Goal: Task Accomplishment & Management: Use online tool/utility

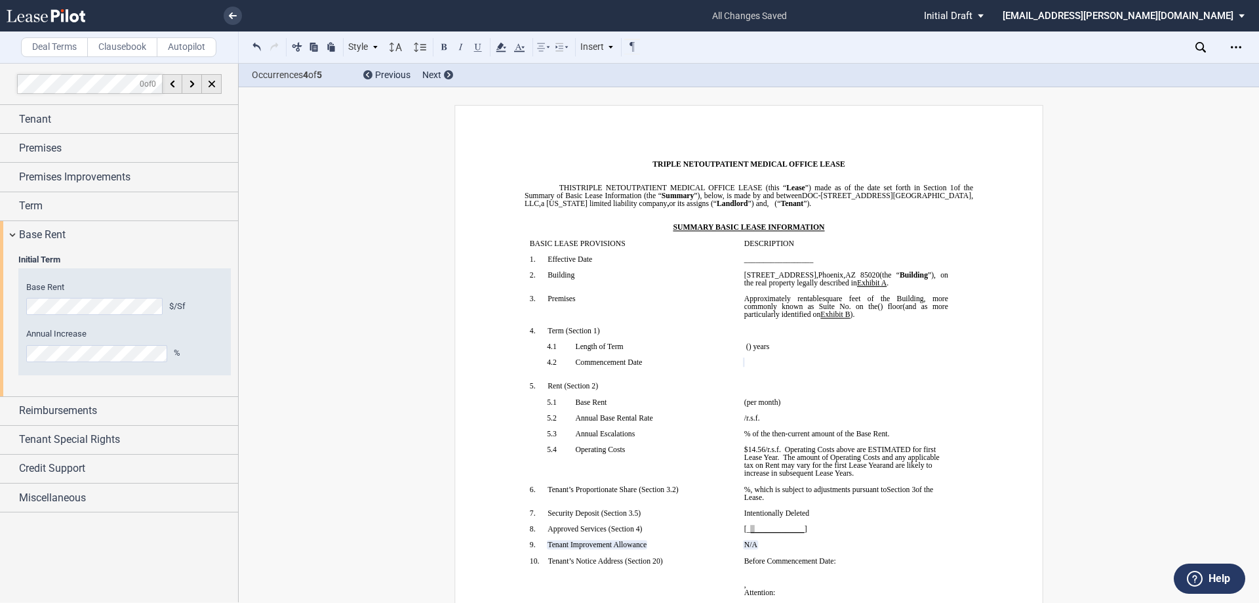
click at [777, 205] on span "(" at bounding box center [775, 203] width 3 height 8
click at [760, 453] on span "$14.56" at bounding box center [754, 449] width 21 height 8
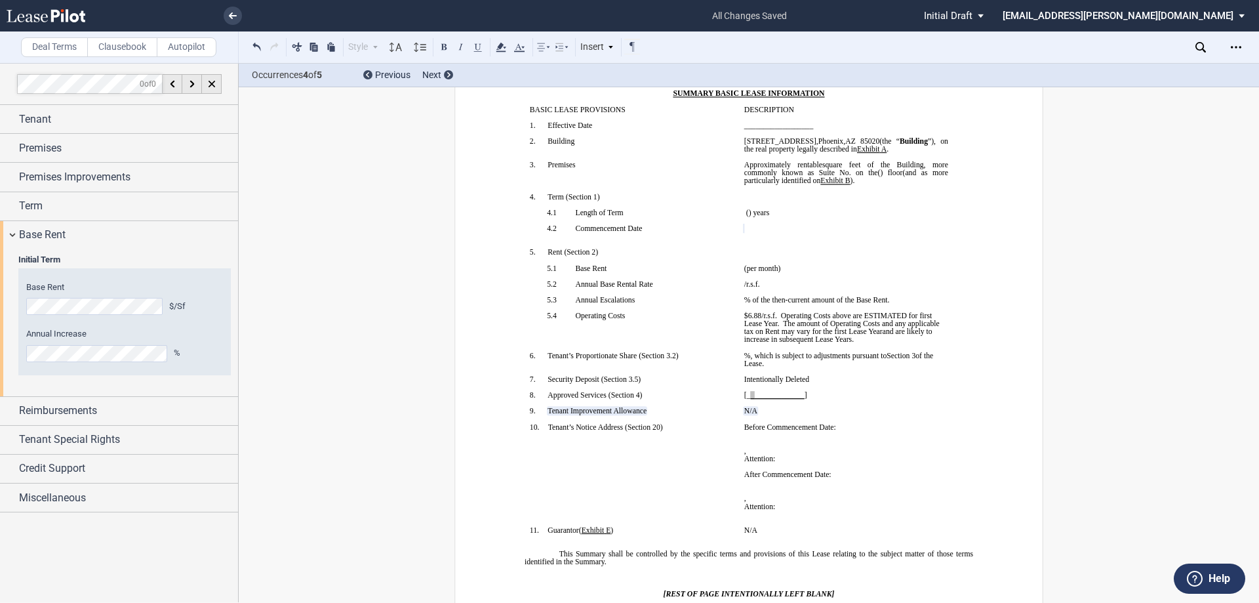
scroll to position [262, 0]
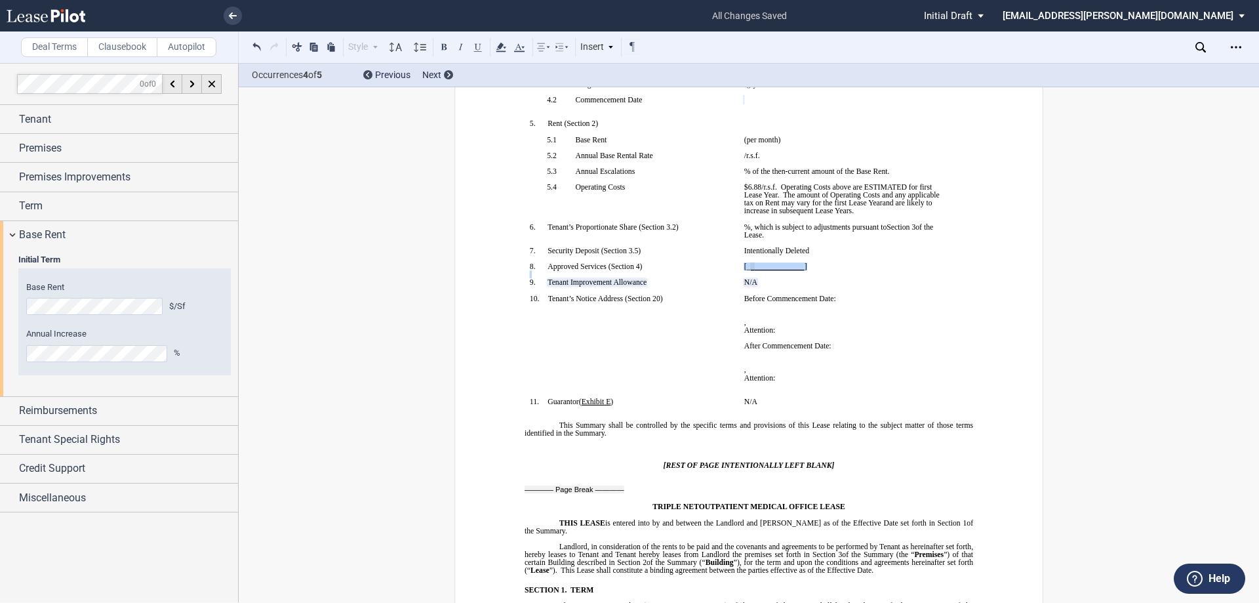
drag, startPoint x: 820, startPoint y: 272, endPoint x: 733, endPoint y: 275, distance: 86.6
click at [733, 275] on tr "!!SET_LEVEL_0!! !!SBL_LEVEL_1!! 8. Approved Services ( ﻿ Section 4 ﻿ ) ﻿ [_ ﻿ ﻿…" at bounding box center [739, 270] width 429 height 16
click at [848, 262] on p "﻿" at bounding box center [846, 258] width 204 height 8
drag, startPoint x: 740, startPoint y: 275, endPoint x: 826, endPoint y: 271, distance: 86.6
click at [804, 277] on td "[_ ﻿ ﻿_ ﻿_____________ ] ﻿" at bounding box center [846, 270] width 214 height 16
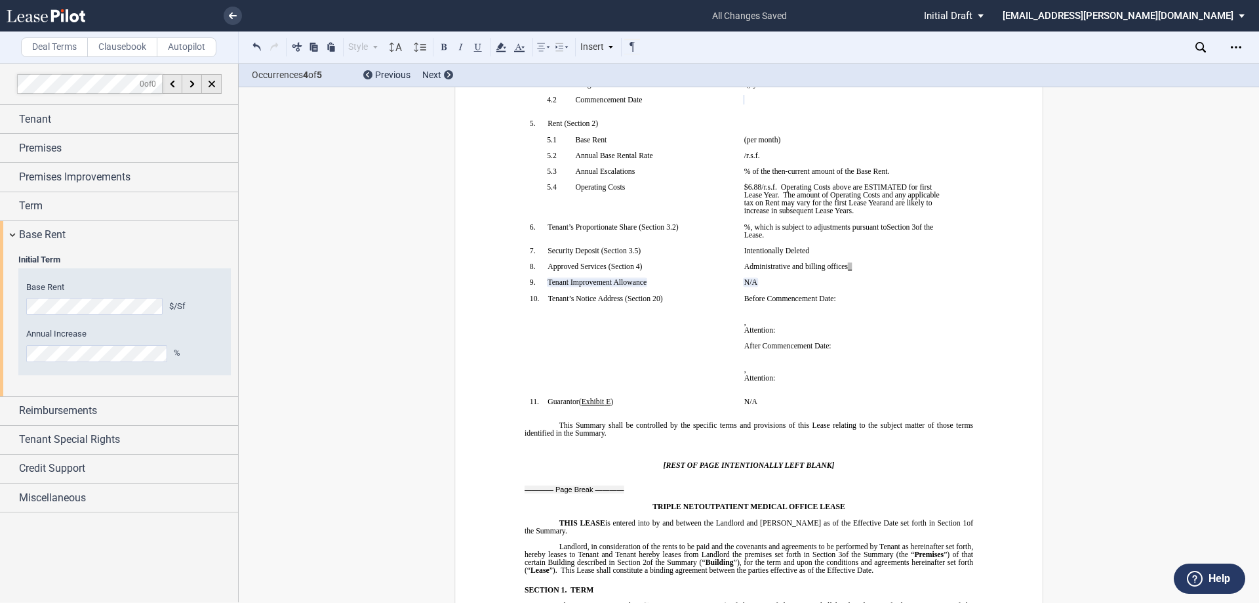
click at [894, 270] on p "Administrative and billing offices ﻿ ﻿ ﻿_" at bounding box center [846, 266] width 204 height 8
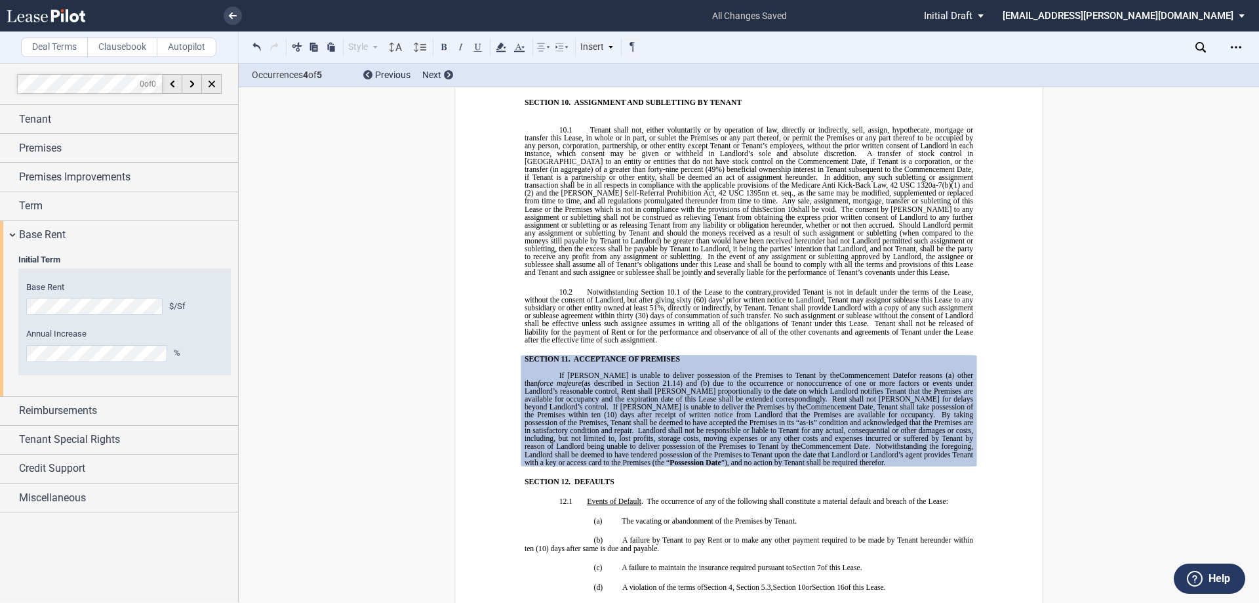
scroll to position [5770, 0]
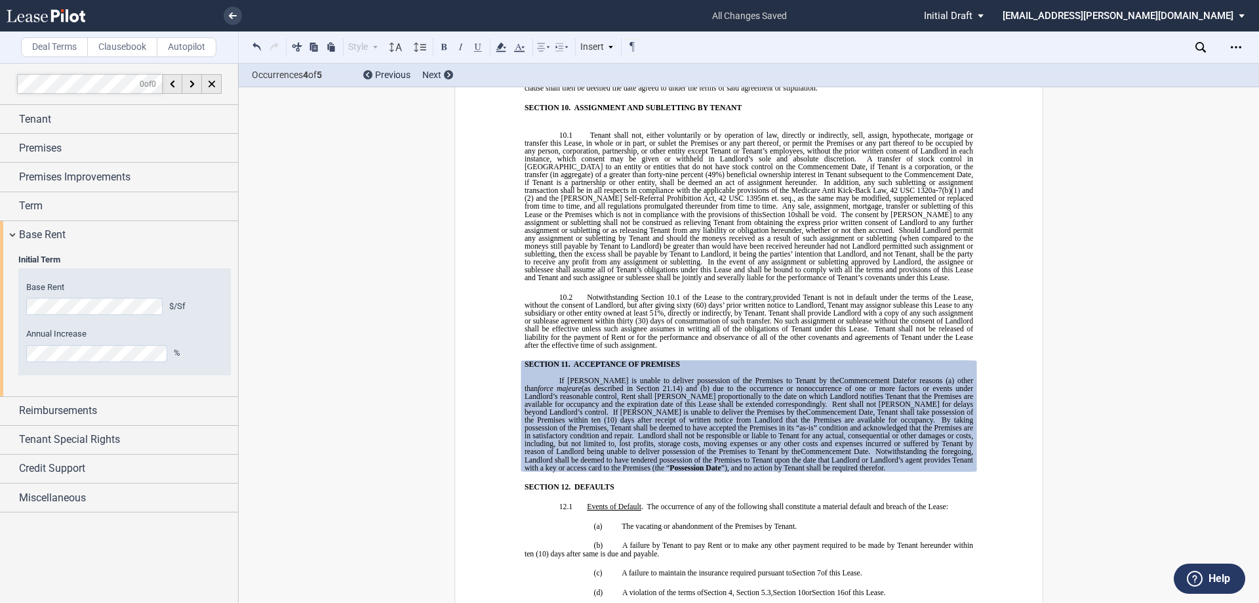
click at [895, 309] on span "Tenant shall provide Landlord with a copy of any such assignment or sublease ag…" at bounding box center [750, 321] width 450 height 24
drag, startPoint x: 595, startPoint y: 290, endPoint x: 563, endPoint y: 287, distance: 31.6
click at [563, 309] on span "Tenant shall provide Landlord with a copy of any such assignment or sublease ag…" at bounding box center [750, 321] width 450 height 24
click at [256, 43] on button at bounding box center [257, 47] width 16 height 16
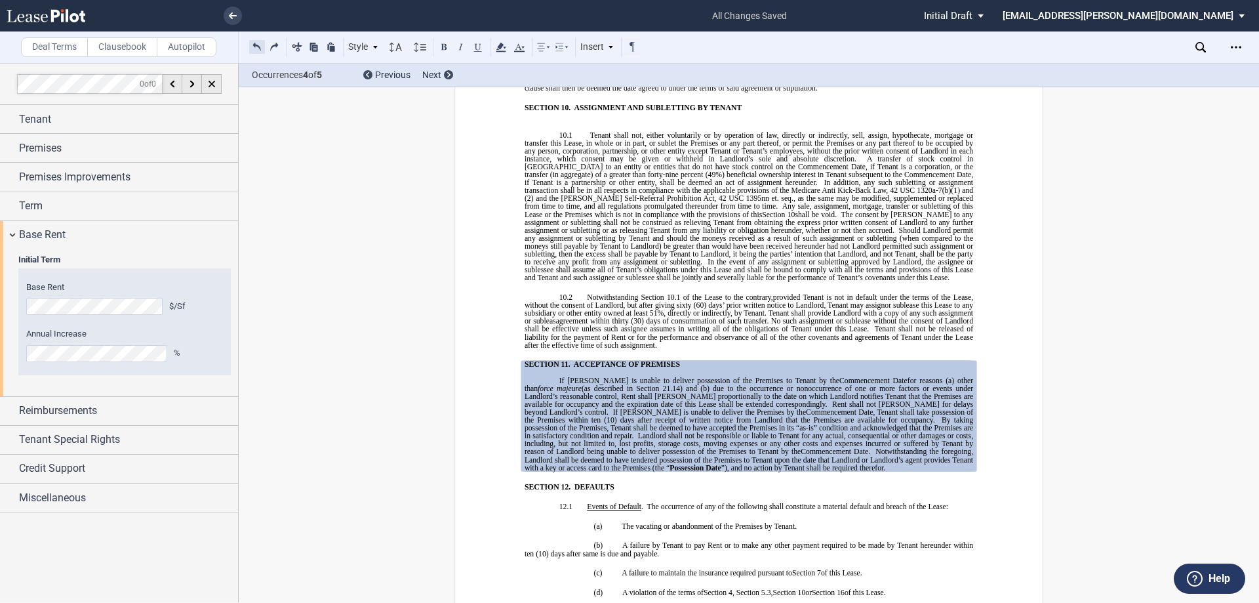
click at [256, 43] on button at bounding box center [257, 47] width 16 height 16
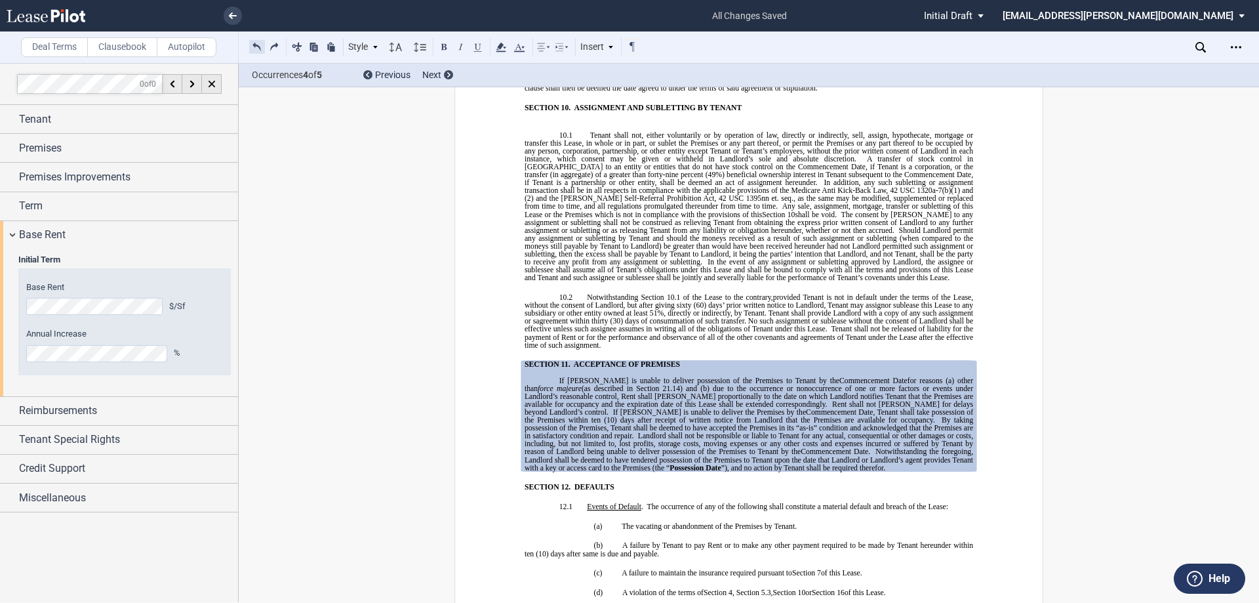
click at [256, 43] on button at bounding box center [257, 47] width 16 height 16
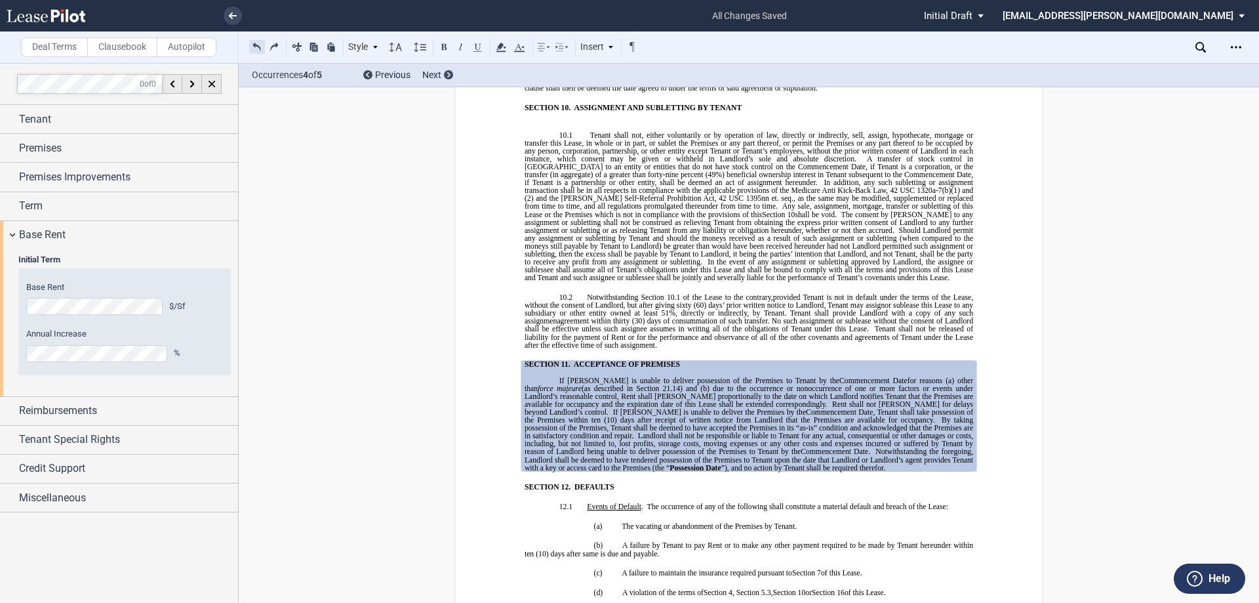
click at [256, 43] on button at bounding box center [257, 47] width 16 height 16
click at [905, 301] on span "﻿or sublease" at bounding box center [902, 305] width 36 height 8
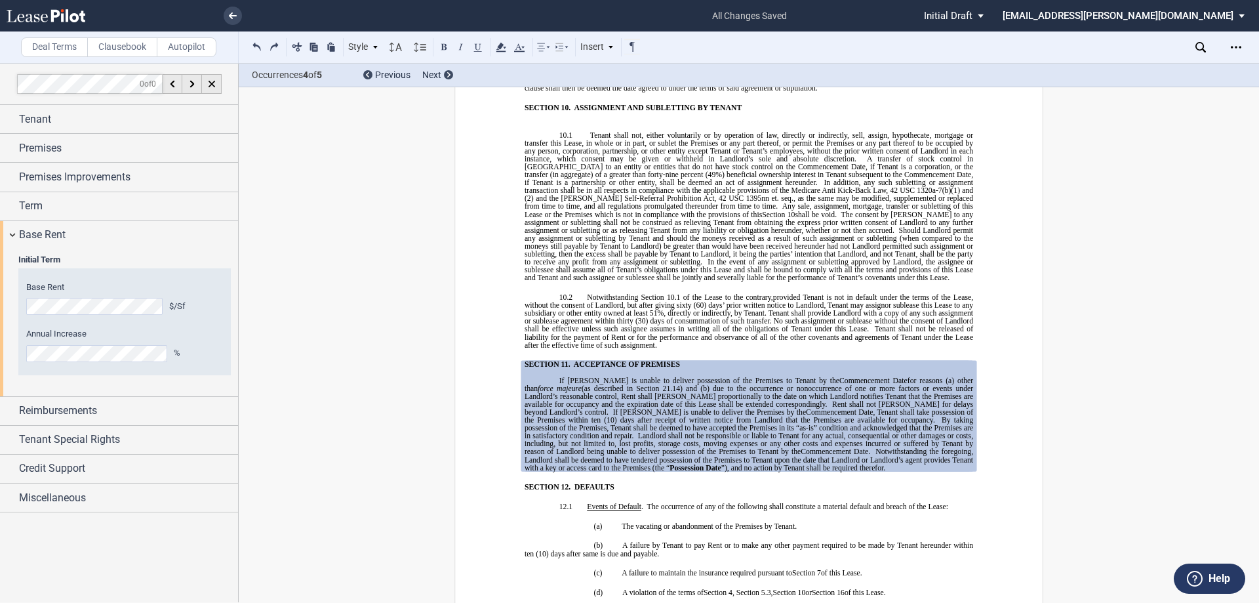
drag, startPoint x: 914, startPoint y: 273, endPoint x: 888, endPoint y: 275, distance: 25.6
click at [888, 293] on span "provided Tenant is not in default under the terms of the Lease, without the con…" at bounding box center [750, 301] width 450 height 16
drag, startPoint x: 930, startPoint y: 273, endPoint x: 890, endPoint y: 275, distance: 40.7
click at [890, 293] on span "Notwithstanding Section 10.1 of the Lease to the contrary, provided Tenant is n…" at bounding box center [750, 321] width 450 height 56
click at [1013, 271] on div "BASE YEAR TRIPLE NET OUTPATIENT MEDICAL OFFICE LEASE ﻿ ﻿ THIS BASE YEAR TRIPLE …" at bounding box center [748, 523] width 589 height 12377
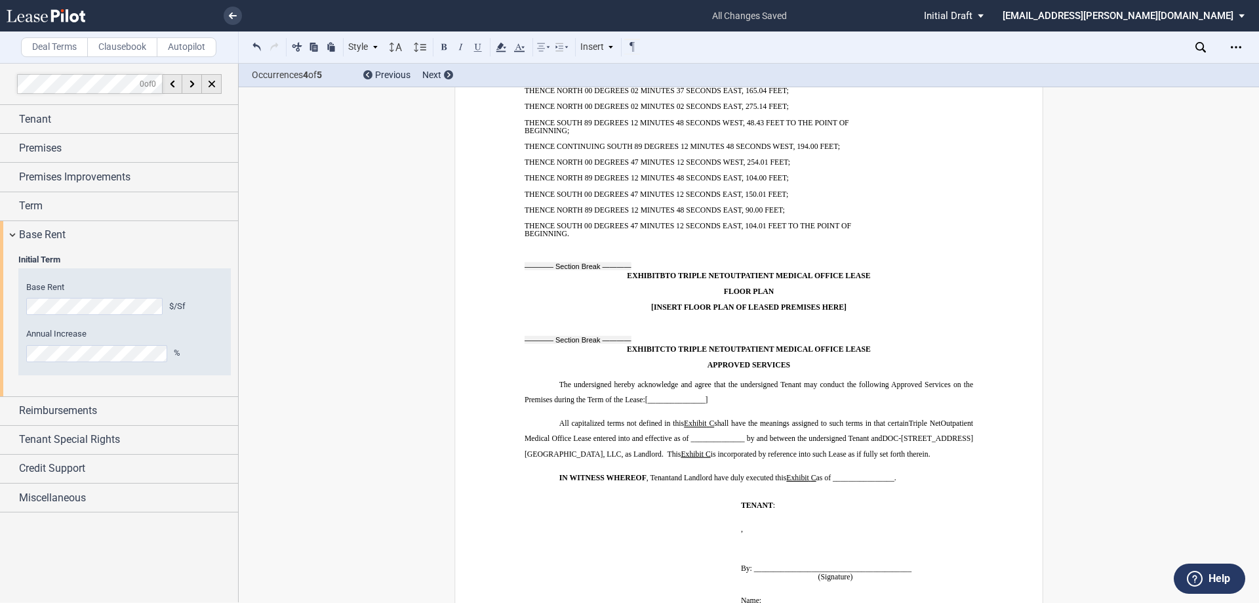
scroll to position [10753, 0]
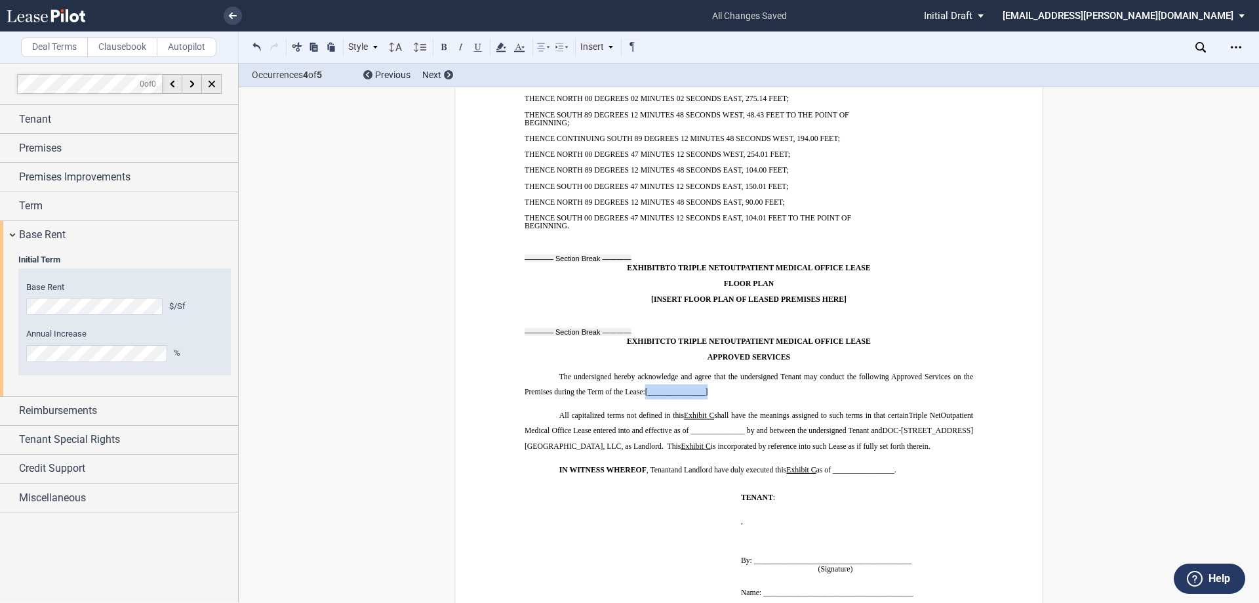
drag, startPoint x: 713, startPoint y: 344, endPoint x: 645, endPoint y: 342, distance: 68.9
click at [645, 369] on p "The undersigned hereby acknowledge and agree that the undersigned Tenant may co…" at bounding box center [749, 384] width 448 height 31
click at [684, 388] on span "[ _______________]" at bounding box center [676, 392] width 63 height 8
click at [645, 388] on span "[" at bounding box center [646, 392] width 3 height 8
drag, startPoint x: 644, startPoint y: 343, endPoint x: 712, endPoint y: 340, distance: 68.2
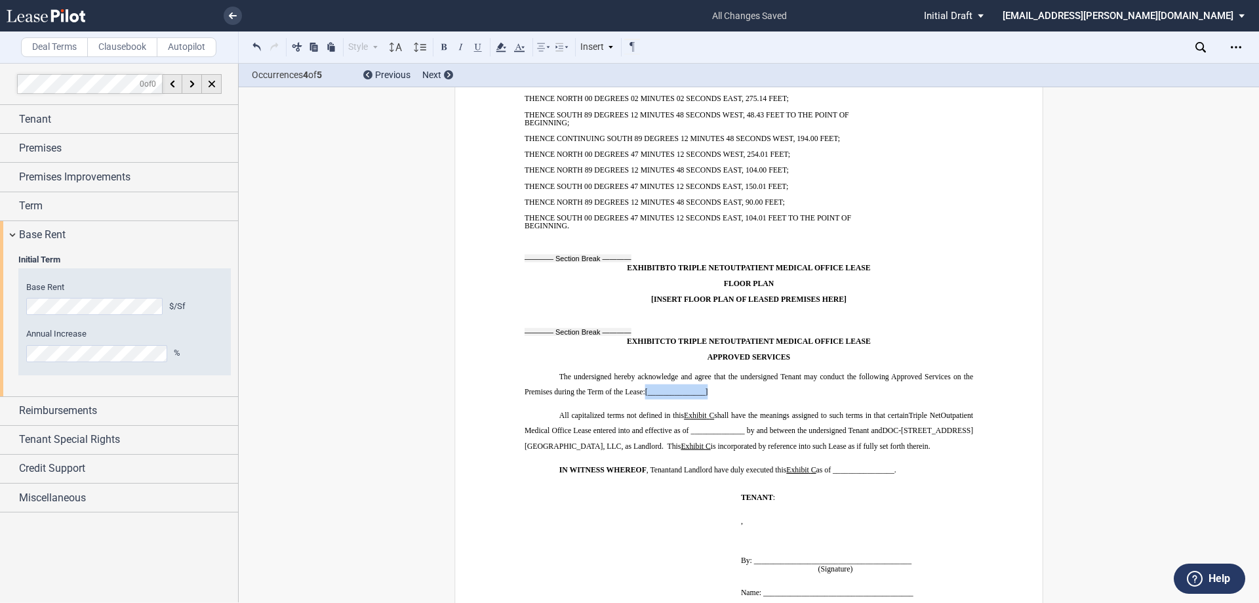
click at [712, 369] on p "The undersigned hereby acknowledge and agree that the undersigned Tenant may co…" at bounding box center [749, 384] width 448 height 31
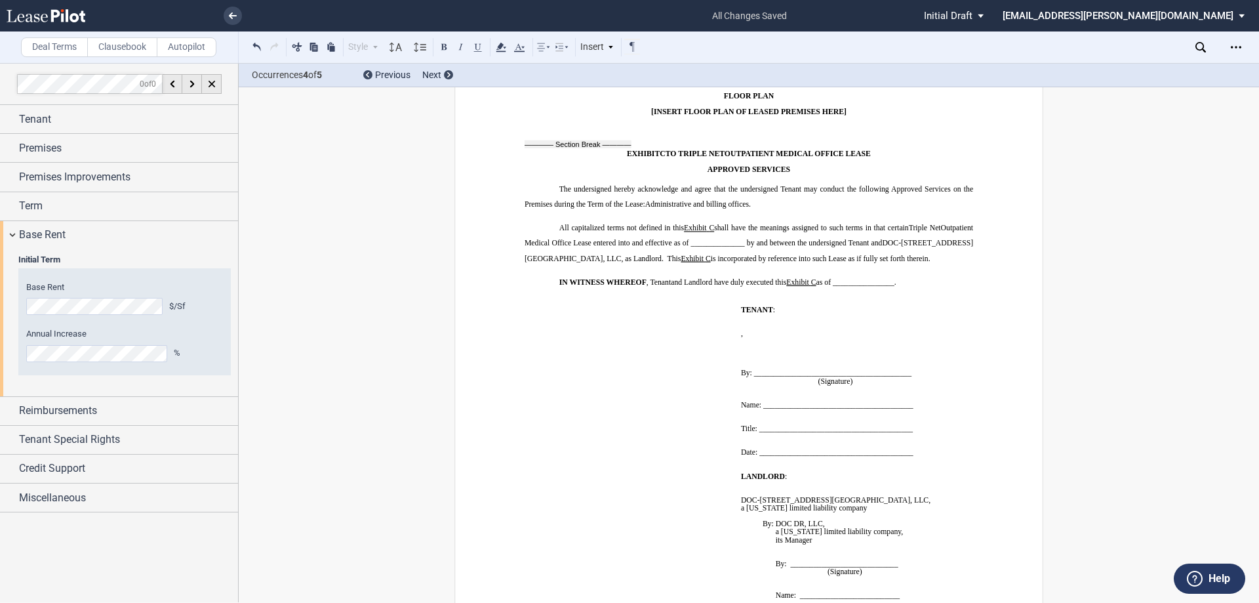
scroll to position [10884, 0]
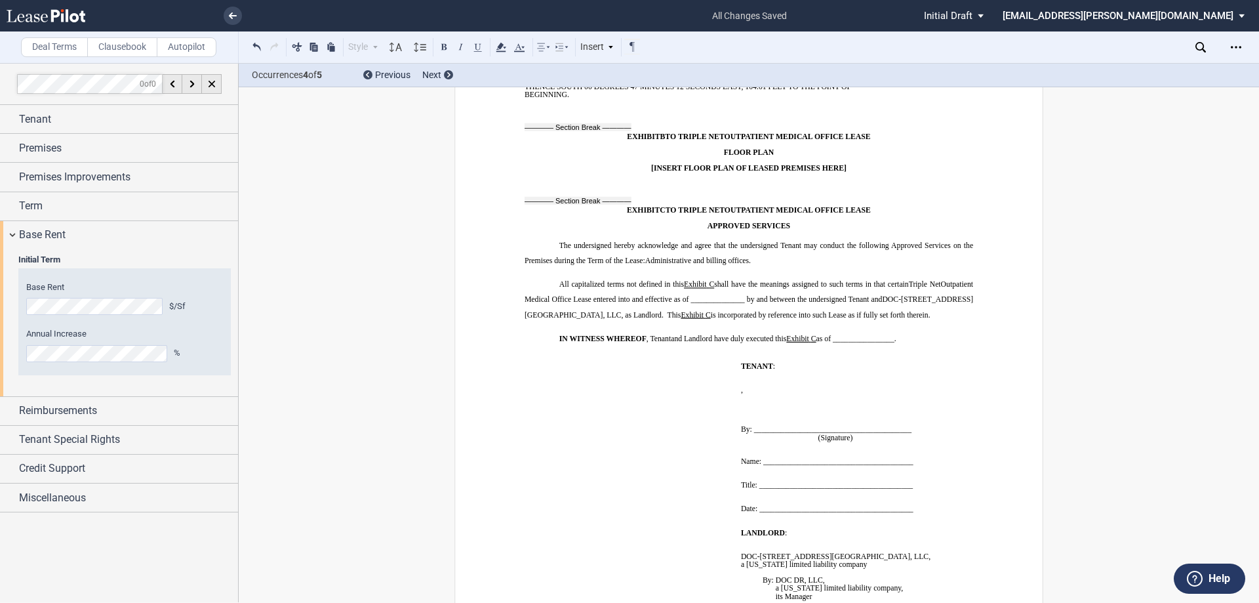
click at [684, 399] on td "﻿" at bounding box center [630, 437] width 211 height 167
click at [667, 334] on span ", Tenant" at bounding box center [658, 338] width 24 height 8
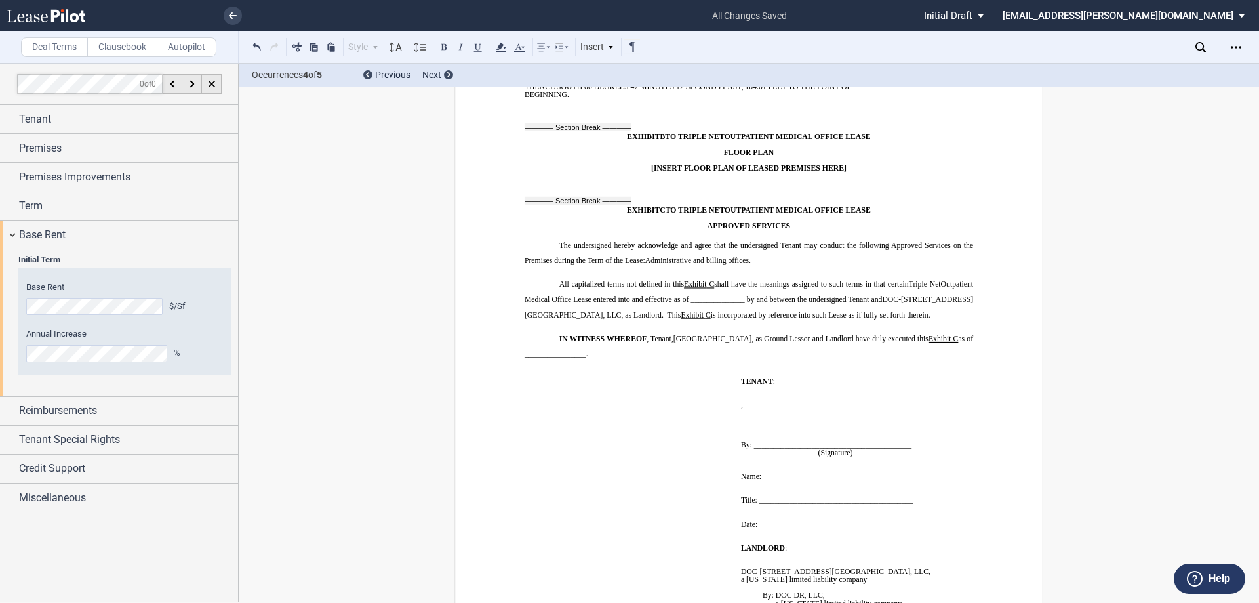
drag, startPoint x: 785, startPoint y: 290, endPoint x: 828, endPoint y: 288, distance: 42.7
click at [810, 334] on span "[GEOGRAPHIC_DATA], as Ground Lessor" at bounding box center [741, 338] width 137 height 8
drag, startPoint x: 791, startPoint y: 292, endPoint x: 686, endPoint y: 286, distance: 105.1
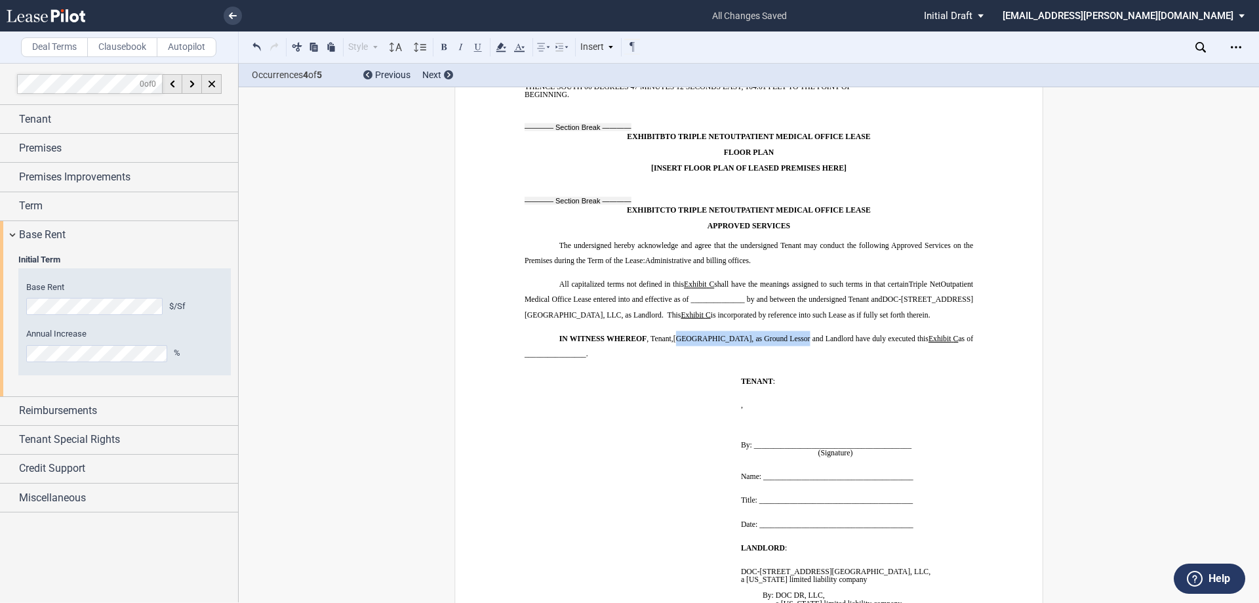
click at [682, 334] on span "[GEOGRAPHIC_DATA], as Ground Lessor" at bounding box center [741, 338] width 137 height 8
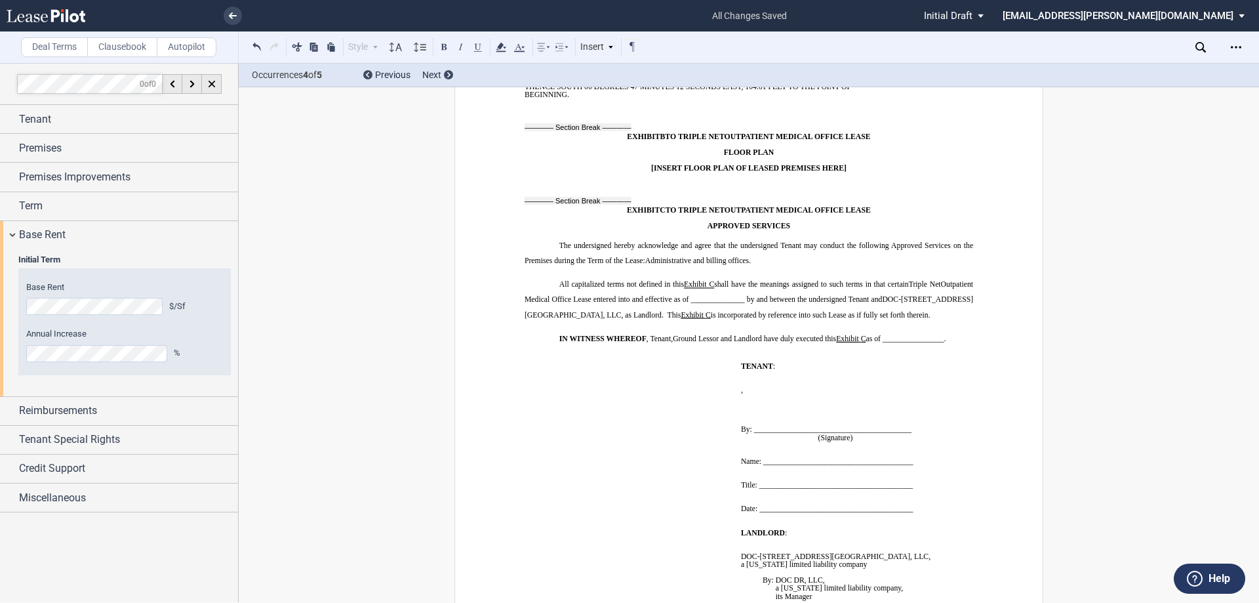
click at [545, 354] on td "﻿" at bounding box center [630, 437] width 211 height 167
click at [555, 354] on td "﻿" at bounding box center [630, 437] width 211 height 167
click at [614, 378] on p at bounding box center [630, 382] width 201 height 8
click at [626, 362] on p "[HOSPITAL OWNER/GROUND LESSOR/OTHER APPROVING THIRD PARTY] :" at bounding box center [630, 370] width 201 height 16
drag, startPoint x: 625, startPoint y: 326, endPoint x: 553, endPoint y: 313, distance: 73.8
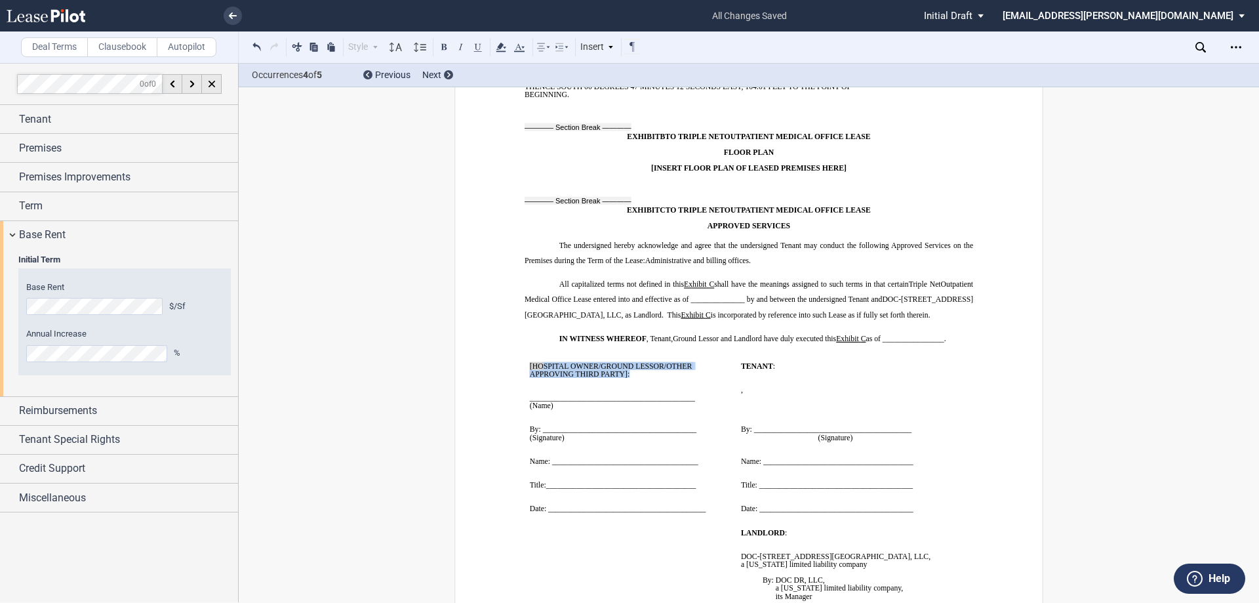
click at [547, 354] on p "﻿ [HOSPITAL OWNER/GROUND LESSOR/OTHER APPROVING THIRD PARTY] : ________________…" at bounding box center [630, 437] width 201 height 167
click at [607, 362] on span "[HOSPITAL OWNER/GROUND LESSOR/OTHER APPROVING THIRD PARTY]" at bounding box center [612, 370] width 164 height 16
click at [606, 362] on span "[HOSPITAL OWNER/GROUND LESSOR/OTHER APPROVING THIRD PARTY]" at bounding box center [612, 370] width 164 height 16
drag, startPoint x: 600, startPoint y: 319, endPoint x: 528, endPoint y: 311, distance: 72.5
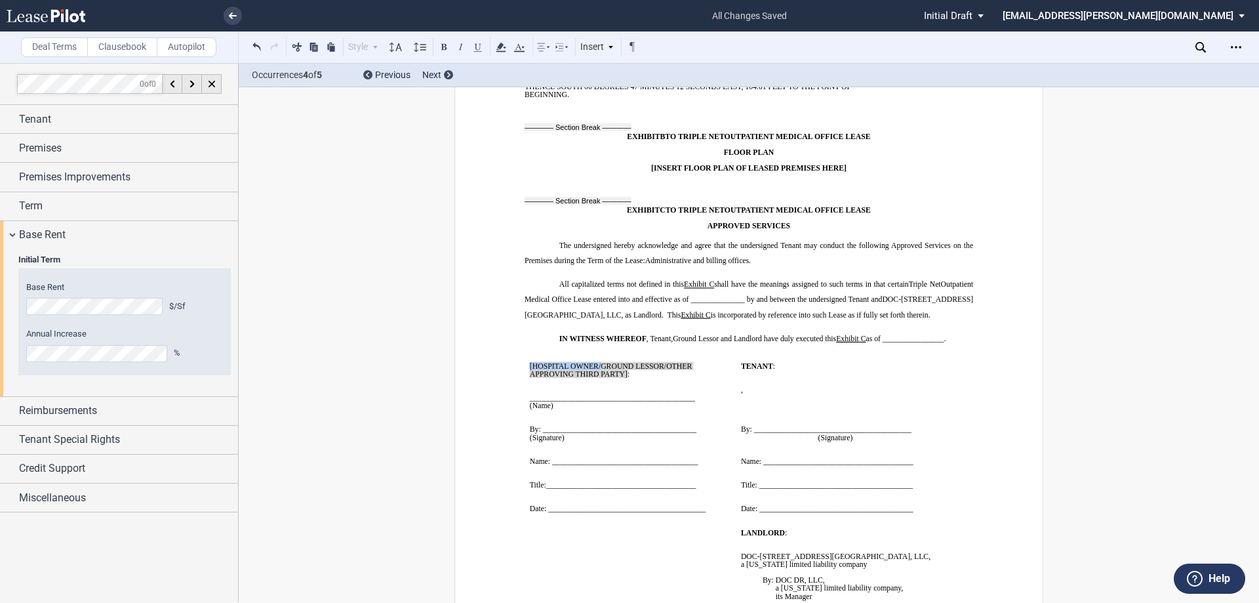
click at [530, 354] on p "﻿ [HOSPITAL OWNER/GROUND LESSOR/OTHER APPROVING THIRD PARTY] : ________________…" at bounding box center [630, 437] width 201 height 167
click at [593, 362] on span "GROUND LESSOR/OTHER APPROVING THIRD PARTY]" at bounding box center [625, 366] width 190 height 8
drag, startPoint x: 709, startPoint y: 316, endPoint x: 702, endPoint y: 314, distance: 7.5
click at [599, 362] on span "GROUND LESSOR/OTHER APPROVING THIRD PARTY]" at bounding box center [625, 366] width 190 height 8
drag, startPoint x: 700, startPoint y: 344, endPoint x: 522, endPoint y: 341, distance: 178.4
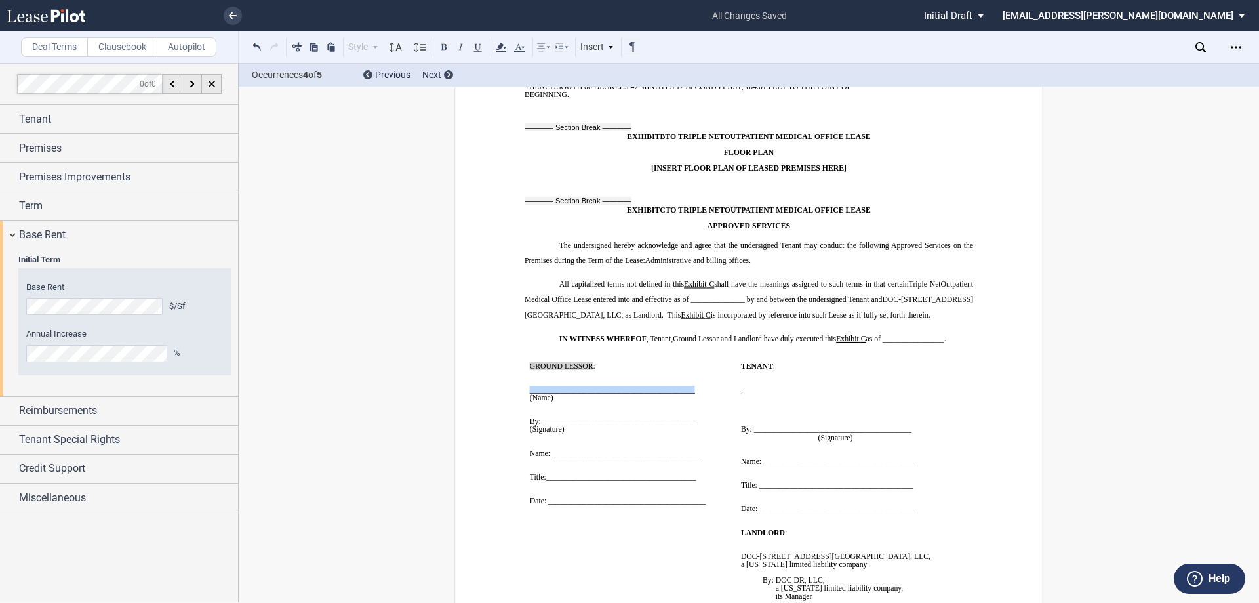
click at [525, 354] on td "﻿ GROUND LESSOR : ___________________________________________ (Name) By: ______…" at bounding box center [630, 437] width 211 height 167
drag, startPoint x: 562, startPoint y: 349, endPoint x: 519, endPoint y: 349, distance: 43.3
click at [587, 401] on p at bounding box center [630, 405] width 201 height 8
drag, startPoint x: 556, startPoint y: 353, endPoint x: 523, endPoint y: 347, distance: 33.8
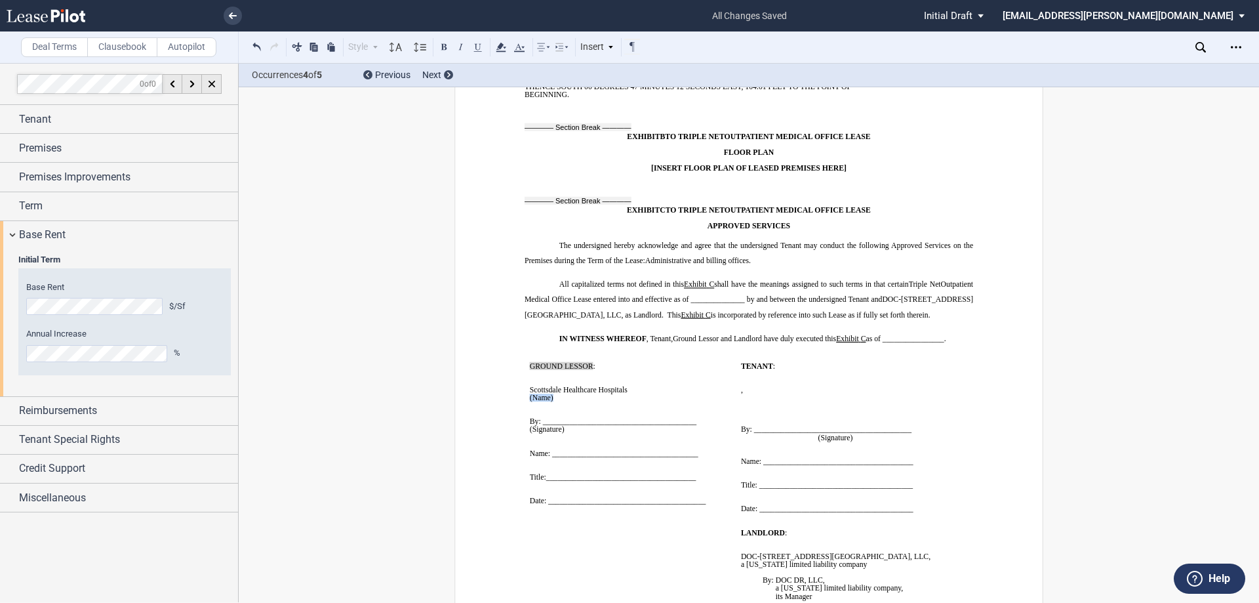
click at [525, 354] on td "﻿ GROUND LESSOR : ﻿Scottsdale Healthcare Hospitals (Name) By: _________________…" at bounding box center [630, 437] width 211 height 167
drag, startPoint x: 601, startPoint y: 314, endPoint x: 513, endPoint y: 319, distance: 87.3
click at [439, 46] on button at bounding box center [444, 47] width 16 height 16
click at [525, 372] on td "﻿ GROUND LESSOR : ﻿Scottsdale Healthcare Hospitals By: ________________________…" at bounding box center [630, 437] width 211 height 167
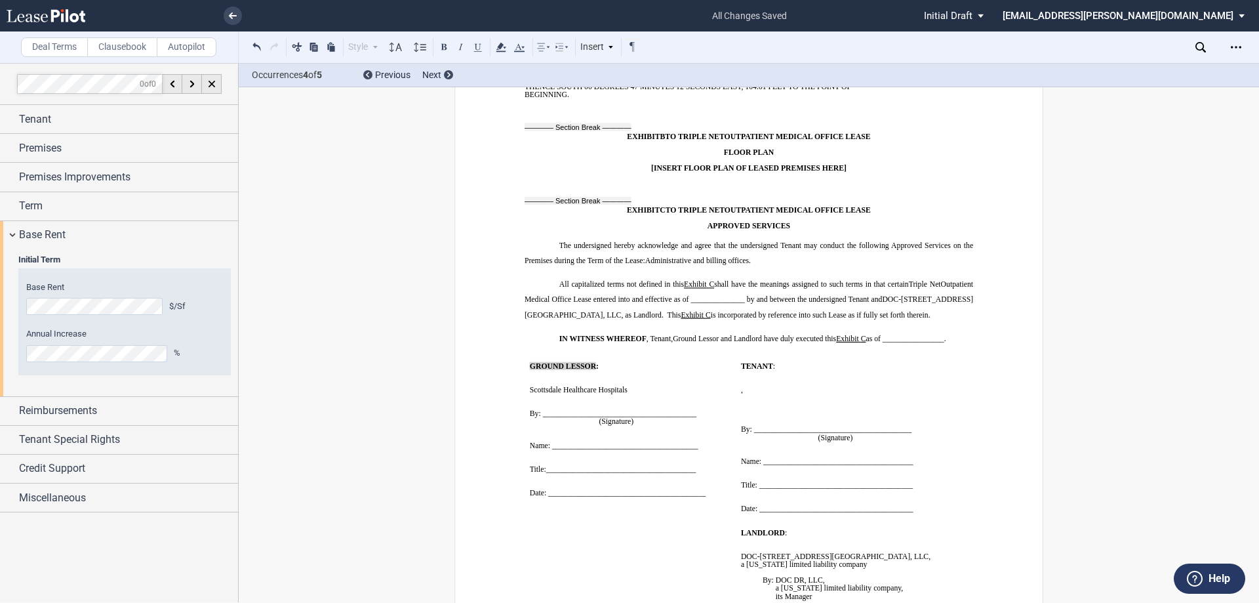
click at [676, 378] on p at bounding box center [630, 382] width 201 height 8
click at [604, 354] on p "﻿ GROUND LESSOR : ﻿Scottsdale Healthcare Hospitals By: ________________________…" at bounding box center [630, 429] width 201 height 151
click at [626, 378] on p at bounding box center [630, 382] width 201 height 8
drag, startPoint x: 607, startPoint y: 318, endPoint x: 521, endPoint y: 311, distance: 86.8
click at [525, 354] on td "﻿ GROUND LESSOR : ﻿Scottsdale Healthcare Hospitals By: ________________________…" at bounding box center [630, 437] width 211 height 167
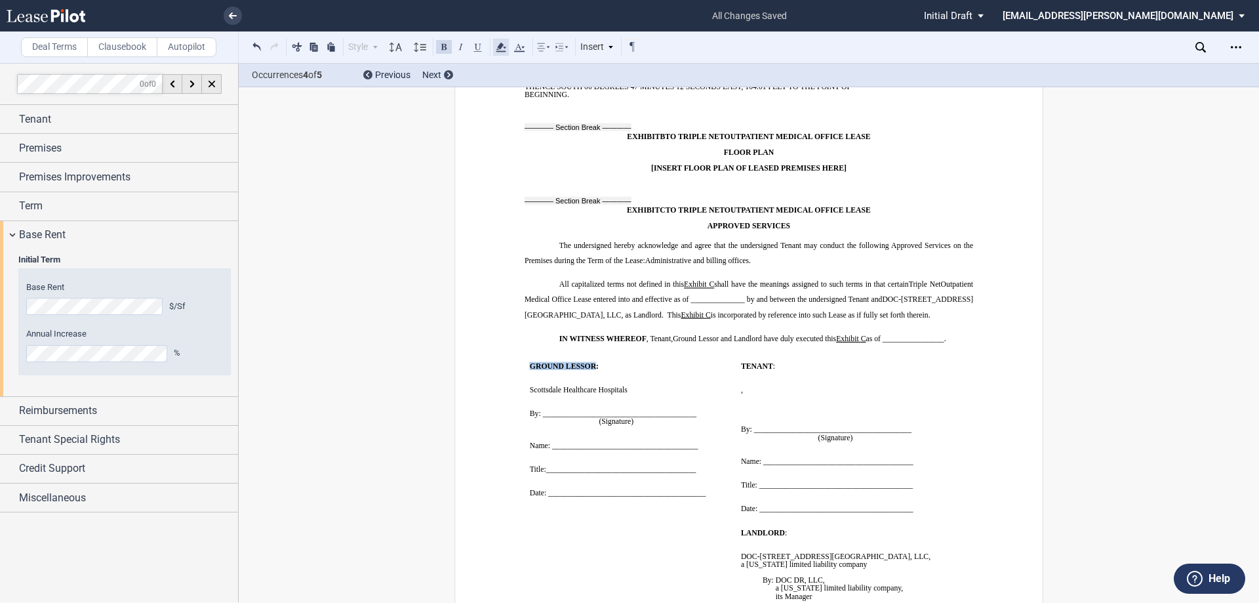
click at [507, 44] on icon at bounding box center [501, 47] width 16 height 16
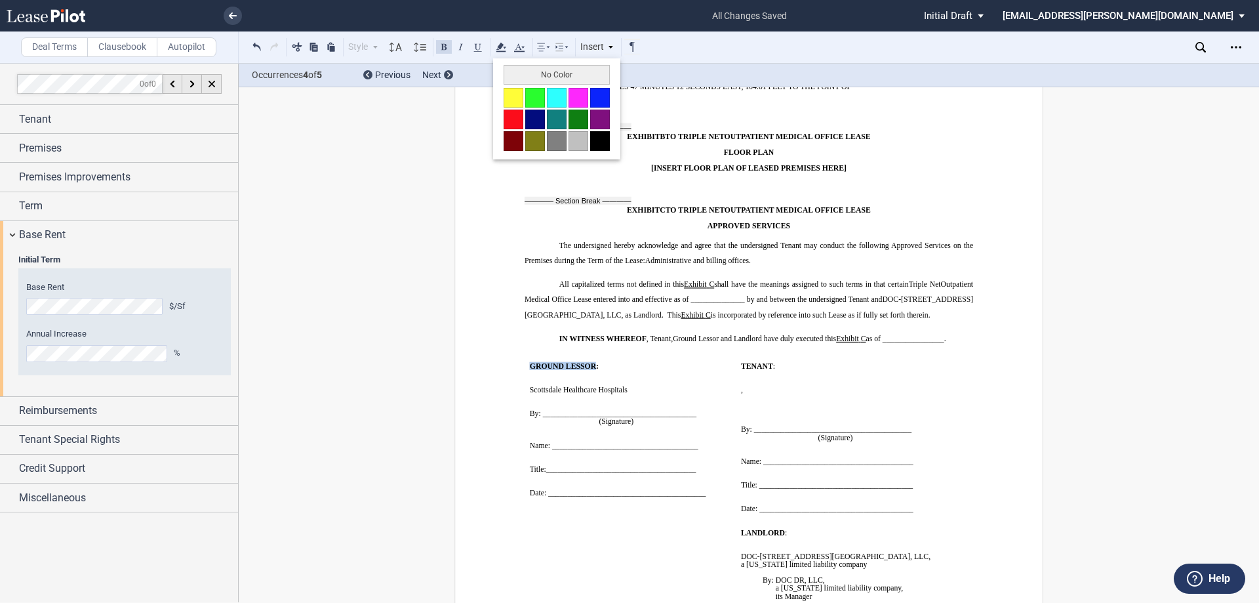
click at [567, 74] on button "No Color" at bounding box center [557, 75] width 106 height 20
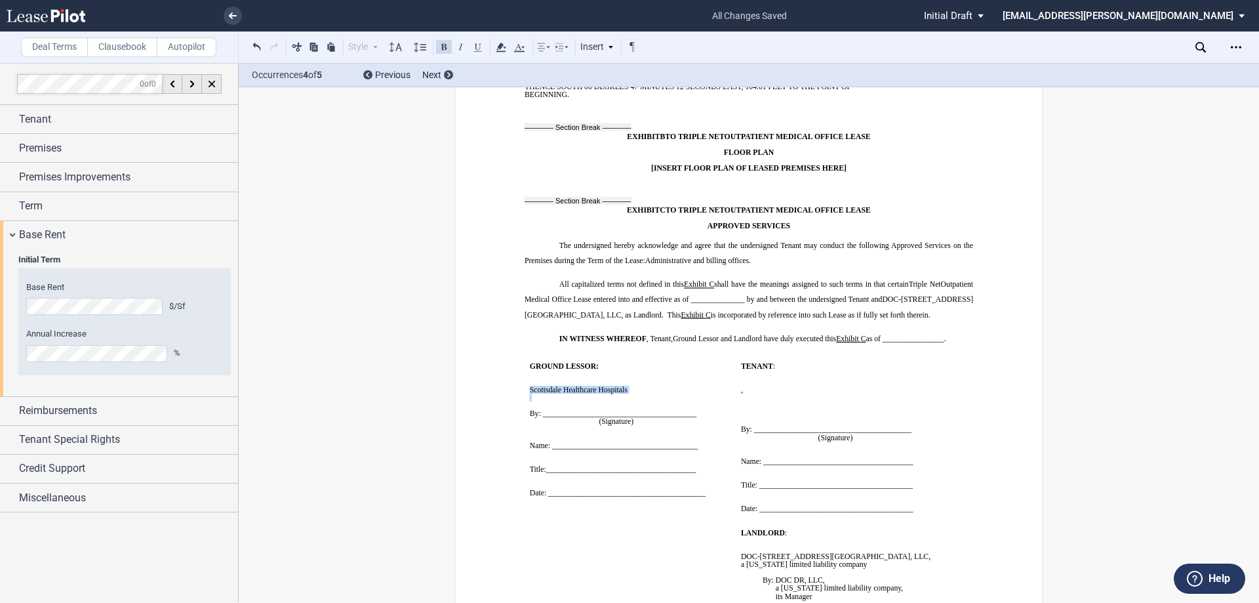
drag, startPoint x: 526, startPoint y: 341, endPoint x: 614, endPoint y: 349, distance: 87.6
click at [614, 362] on span "GROUND LESSOR : ﻿Scottsdale Healthcare Hospitals By: __________________________…" at bounding box center [630, 433] width 201 height 143
click at [616, 362] on span "GROUND LESSOR : ﻿Scottsdale Healthcare Hospitals By: __________________________…" at bounding box center [630, 433] width 201 height 143
click at [525, 354] on td "﻿ GROUND LESSOR : ﻿Scottsdale Healthcare Hospitals By: ________________________…" at bounding box center [630, 437] width 211 height 167
drag, startPoint x: 525, startPoint y: 341, endPoint x: 629, endPoint y: 344, distance: 104.3
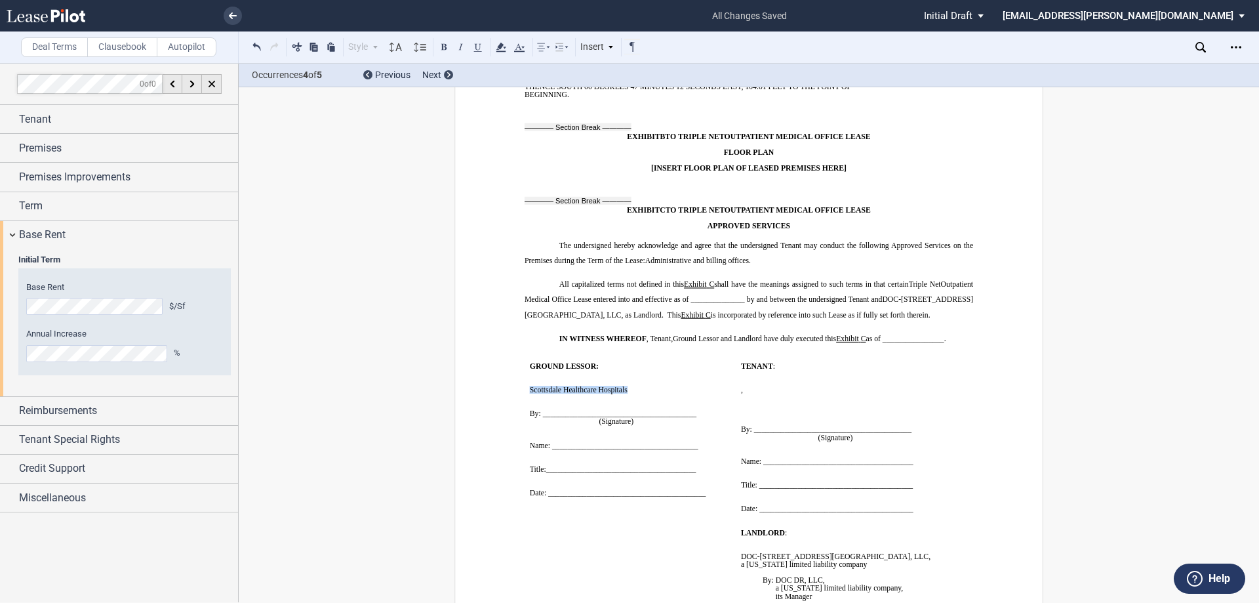
click at [629, 354] on td "﻿ GROUND LESSOR : ﻿Scottsdale Healthcare Hospitals By: ________________________…" at bounding box center [630, 437] width 211 height 167
click at [119, 114] on div "Tenant" at bounding box center [128, 119] width 219 height 16
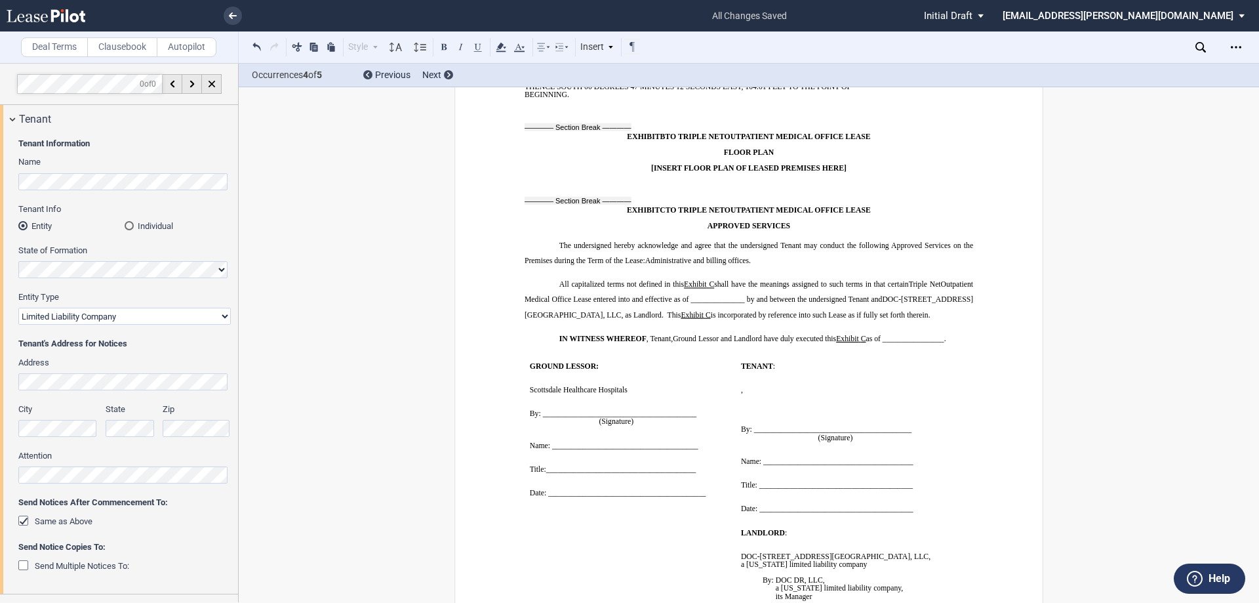
click at [127, 324] on select "Corporation Limited Liability Company General Partnership Limited Partnership O…" at bounding box center [124, 315] width 212 height 17
click at [635, 362] on span "GROUND LESSOR : ﻿Scottsdale Healthcare Hospitals By: __________________________…" at bounding box center [630, 433] width 201 height 143
click at [644, 386] on p "﻿[GEOGRAPHIC_DATA]" at bounding box center [630, 390] width 201 height 8
click at [627, 386] on span "﻿[GEOGRAPHIC_DATA], an [US_STATE]" at bounding box center [598, 390] width 137 height 8
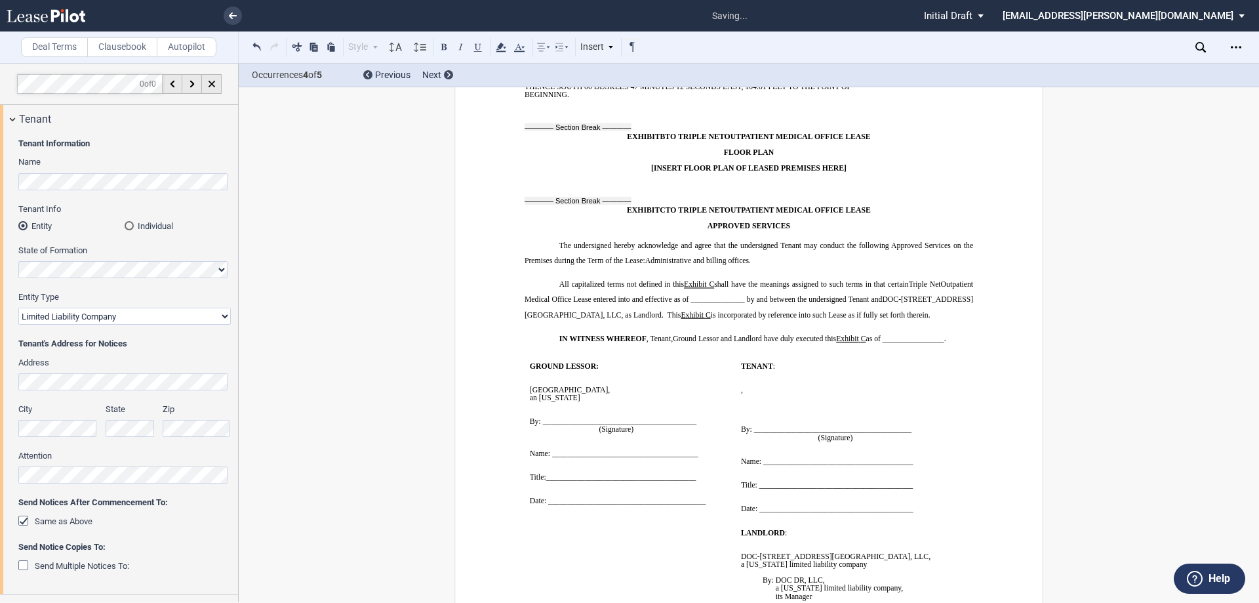
click at [593, 393] on p "﻿ an [US_STATE]" at bounding box center [630, 397] width 201 height 8
click at [1228, 50] on div "Open Lease options menu" at bounding box center [1235, 47] width 21 height 21
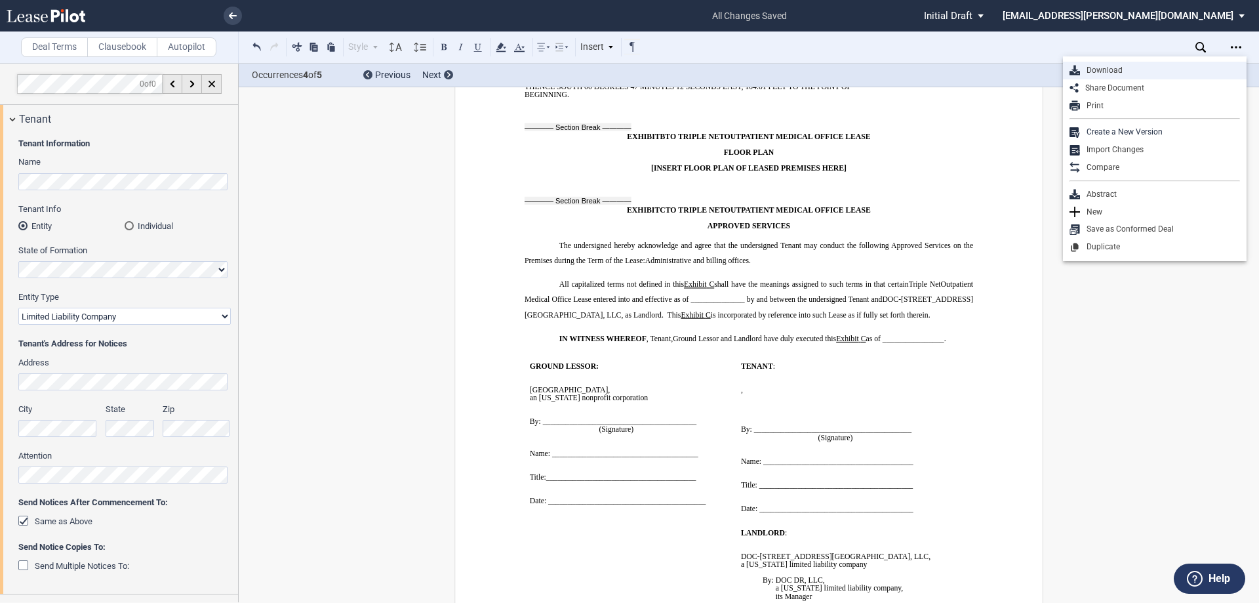
click at [1098, 74] on div "Download" at bounding box center [1160, 70] width 160 height 11
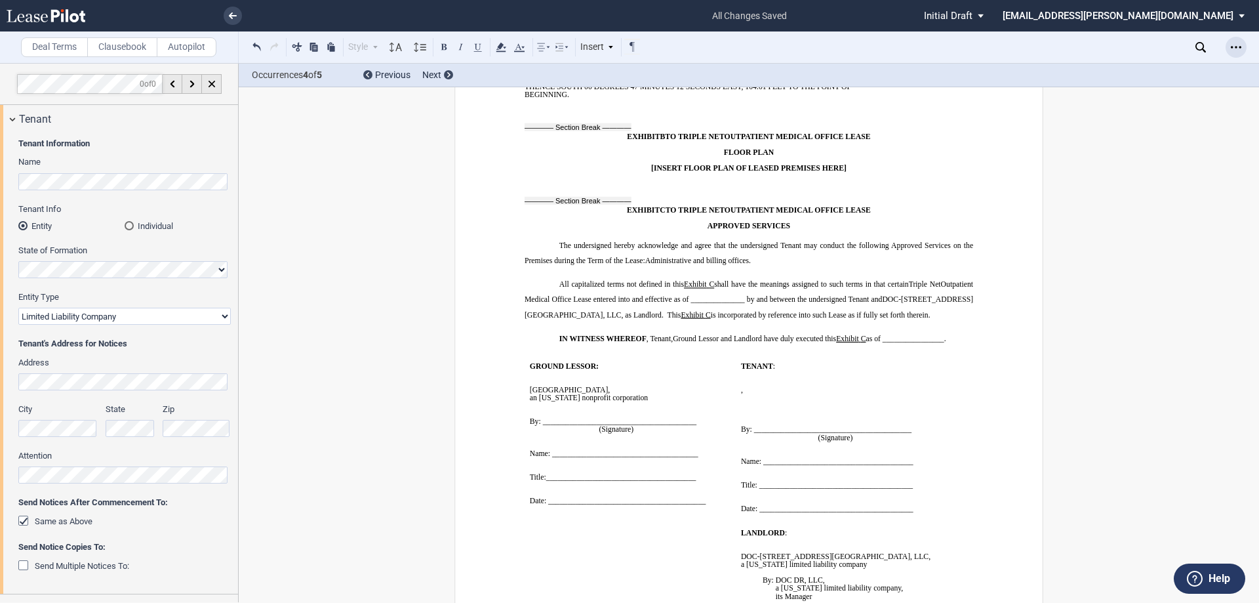
click at [1234, 48] on icon "Open Lease options menu" at bounding box center [1236, 47] width 10 height 10
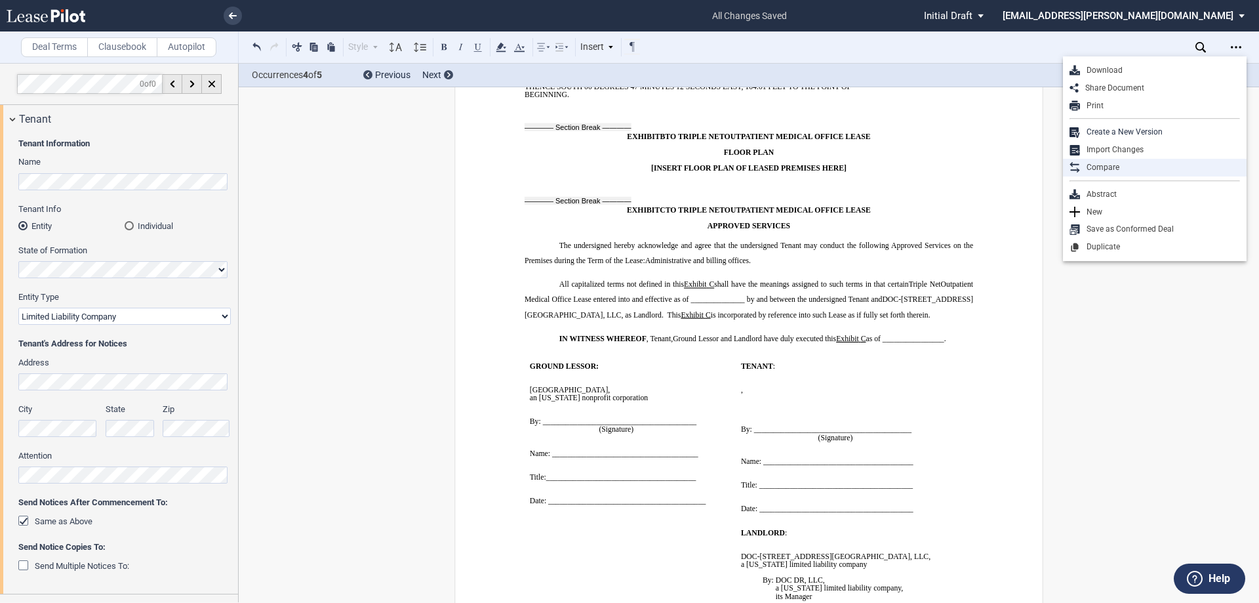
click at [1115, 169] on div "Compare" at bounding box center [1160, 167] width 160 height 11
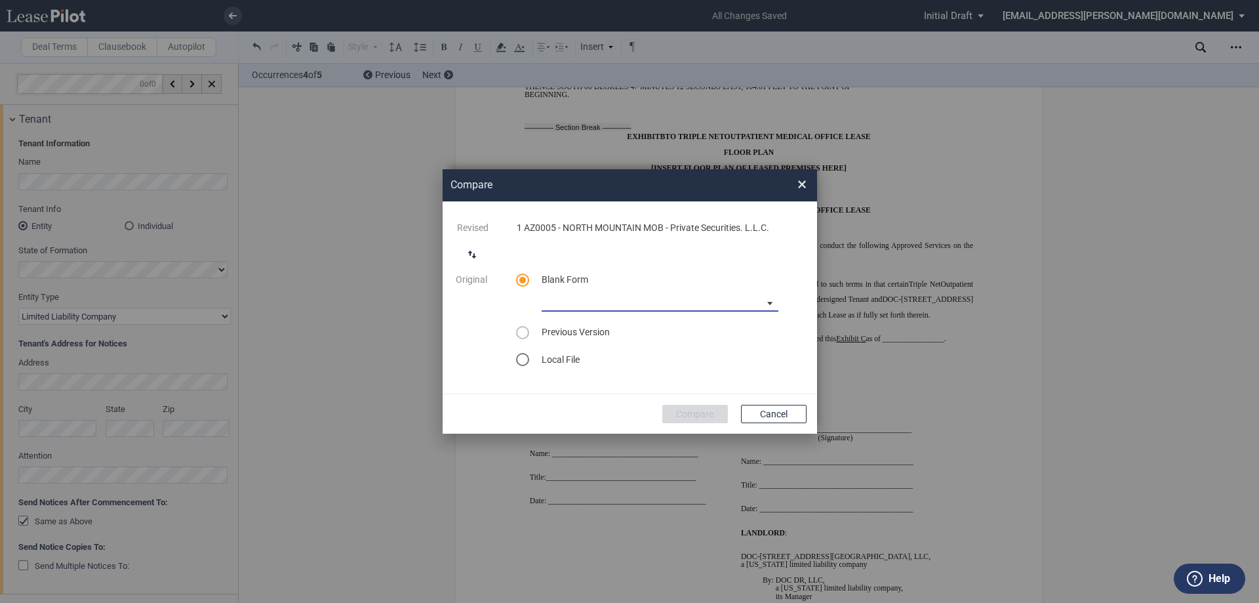
click at [618, 304] on md-select "Medical Office Lease Blank Form Medical Office Lease Blank Form - Base Year Med…" at bounding box center [660, 302] width 237 height 20
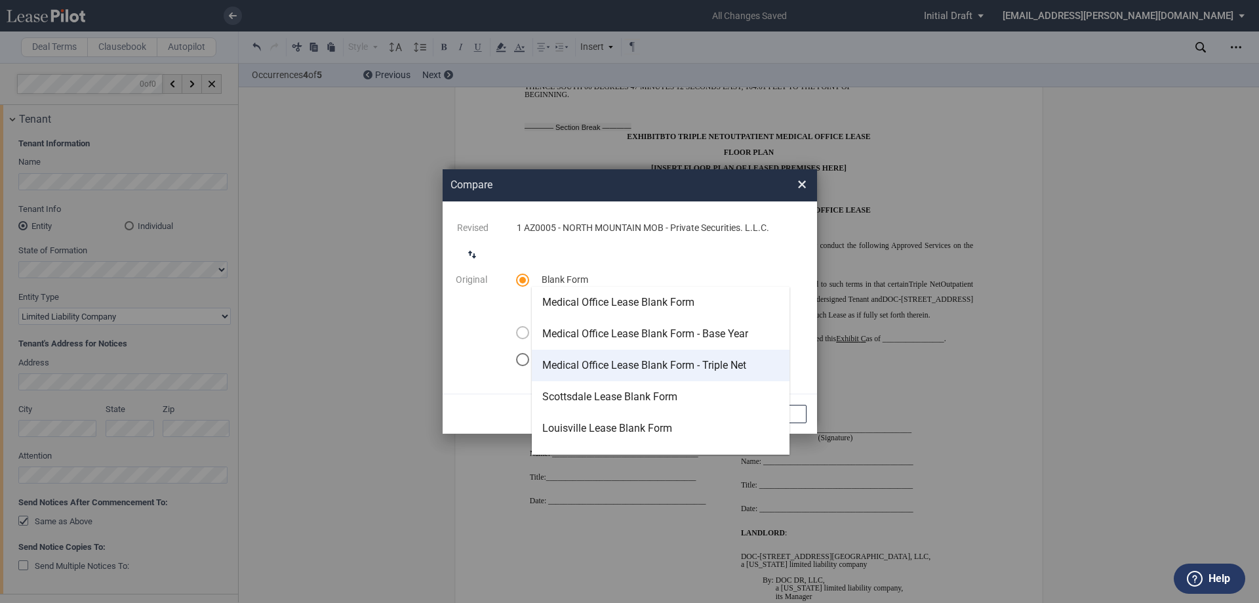
click at [597, 368] on div "Medical Office Lease Blank Form - Triple Net" at bounding box center [644, 365] width 204 height 14
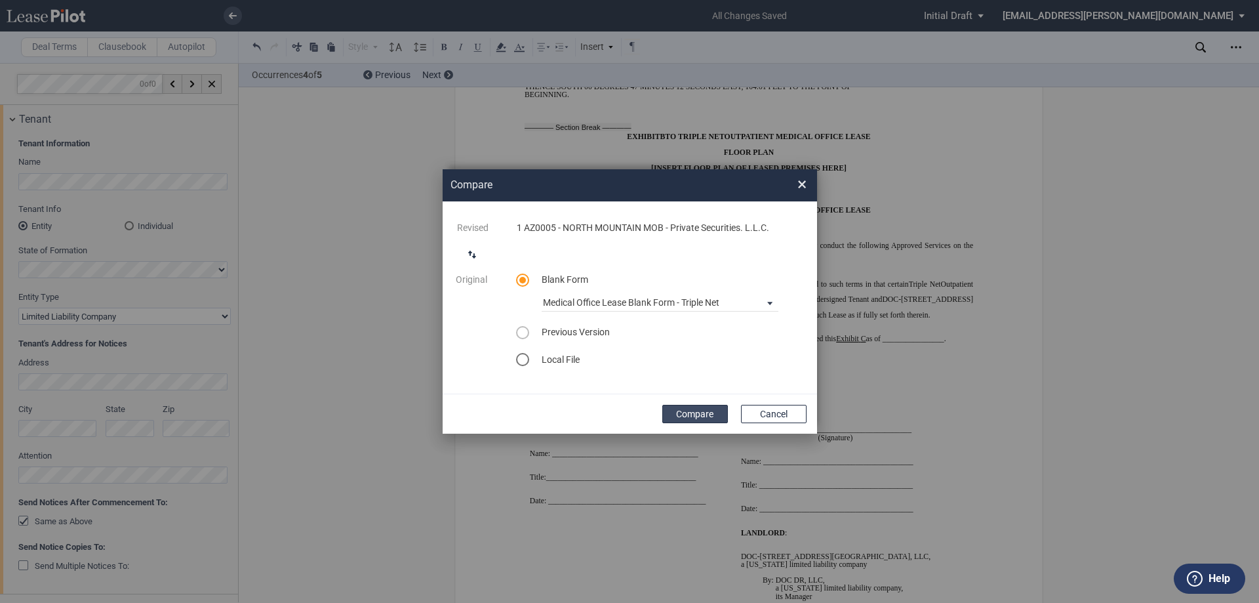
click at [684, 410] on button "Compare" at bounding box center [695, 414] width 66 height 18
